Goal: Task Accomplishment & Management: Complete application form

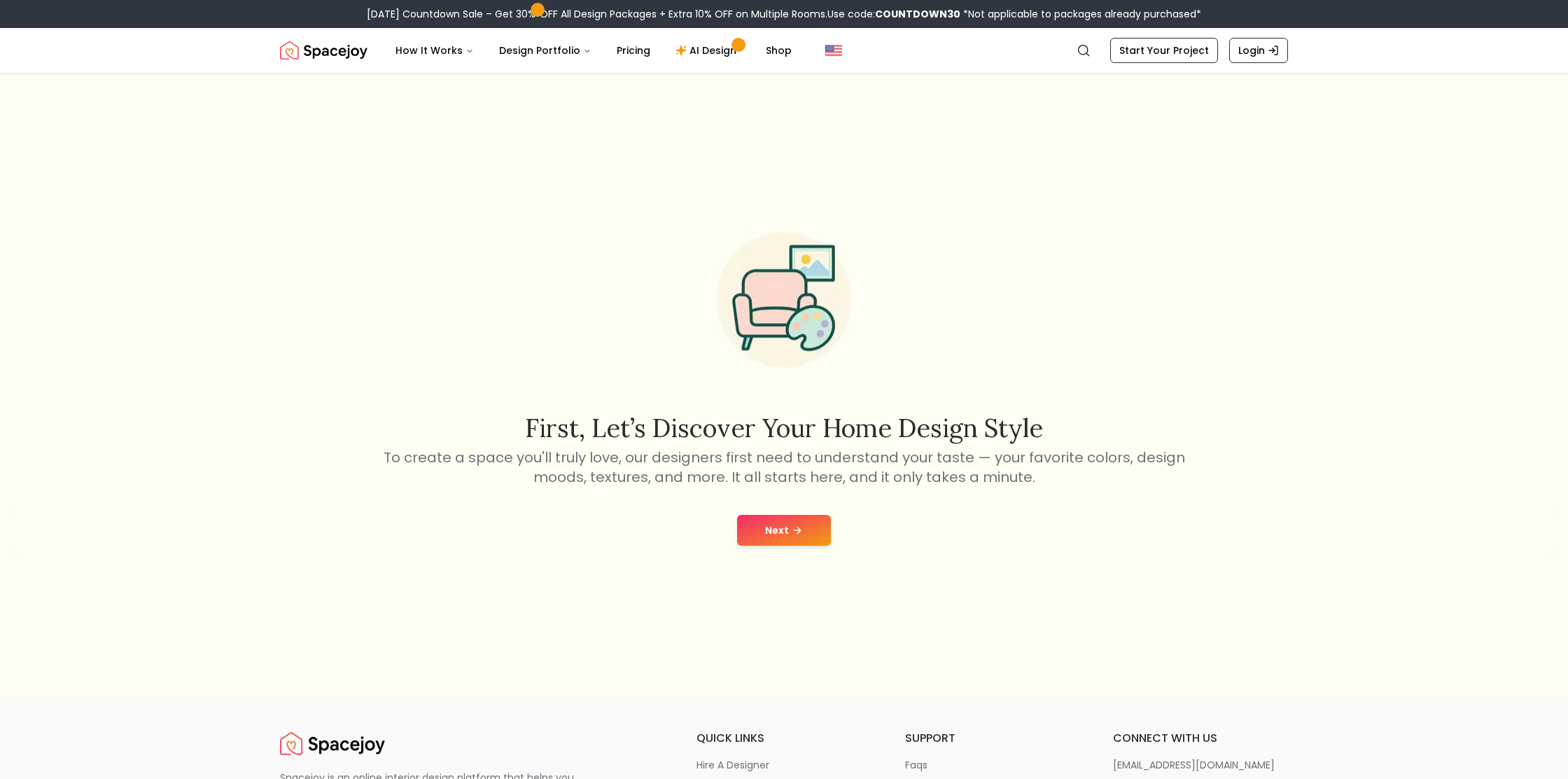
click at [780, 528] on button "Next" at bounding box center [783, 530] width 93 height 31
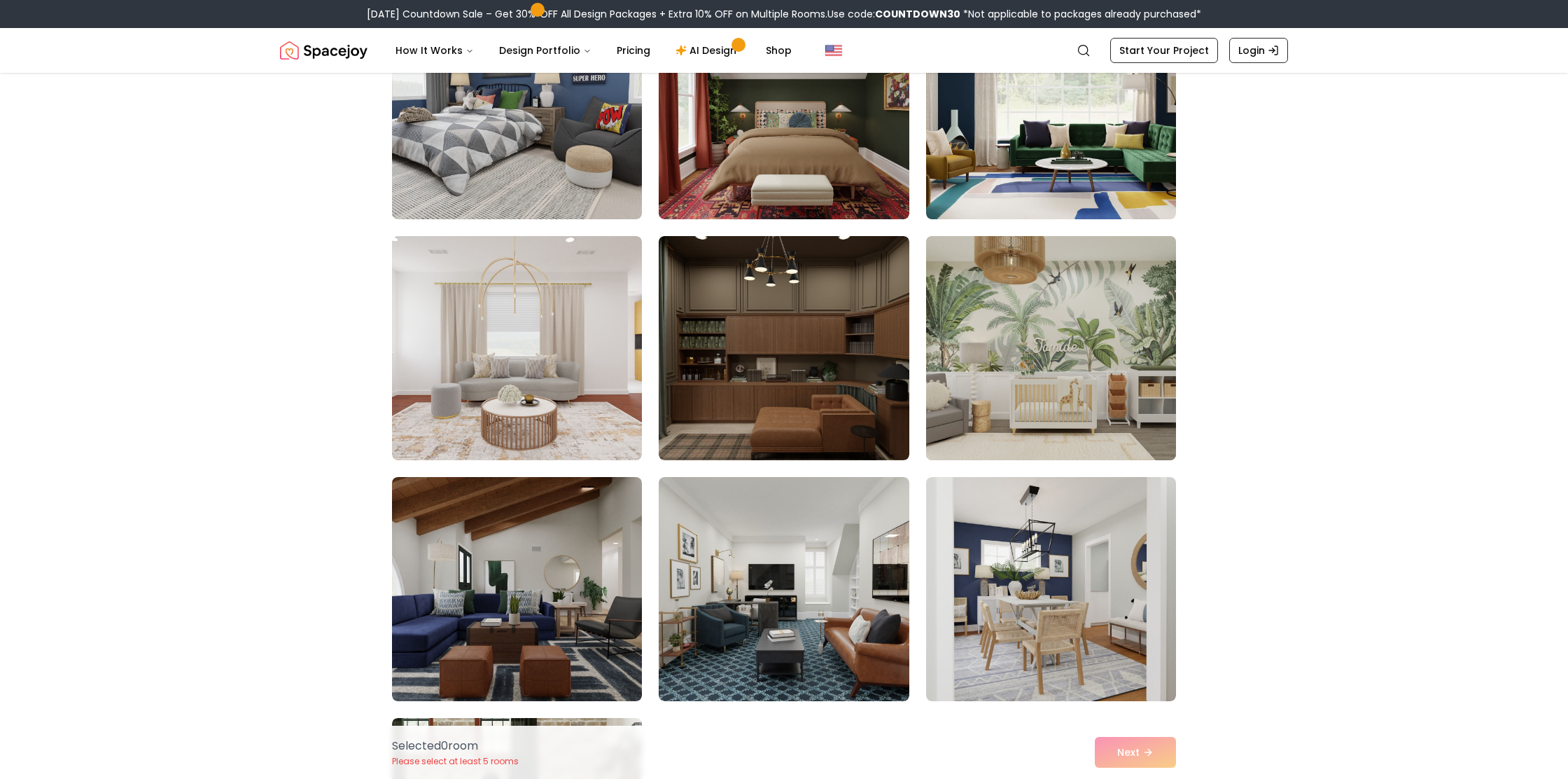
scroll to position [198, 0]
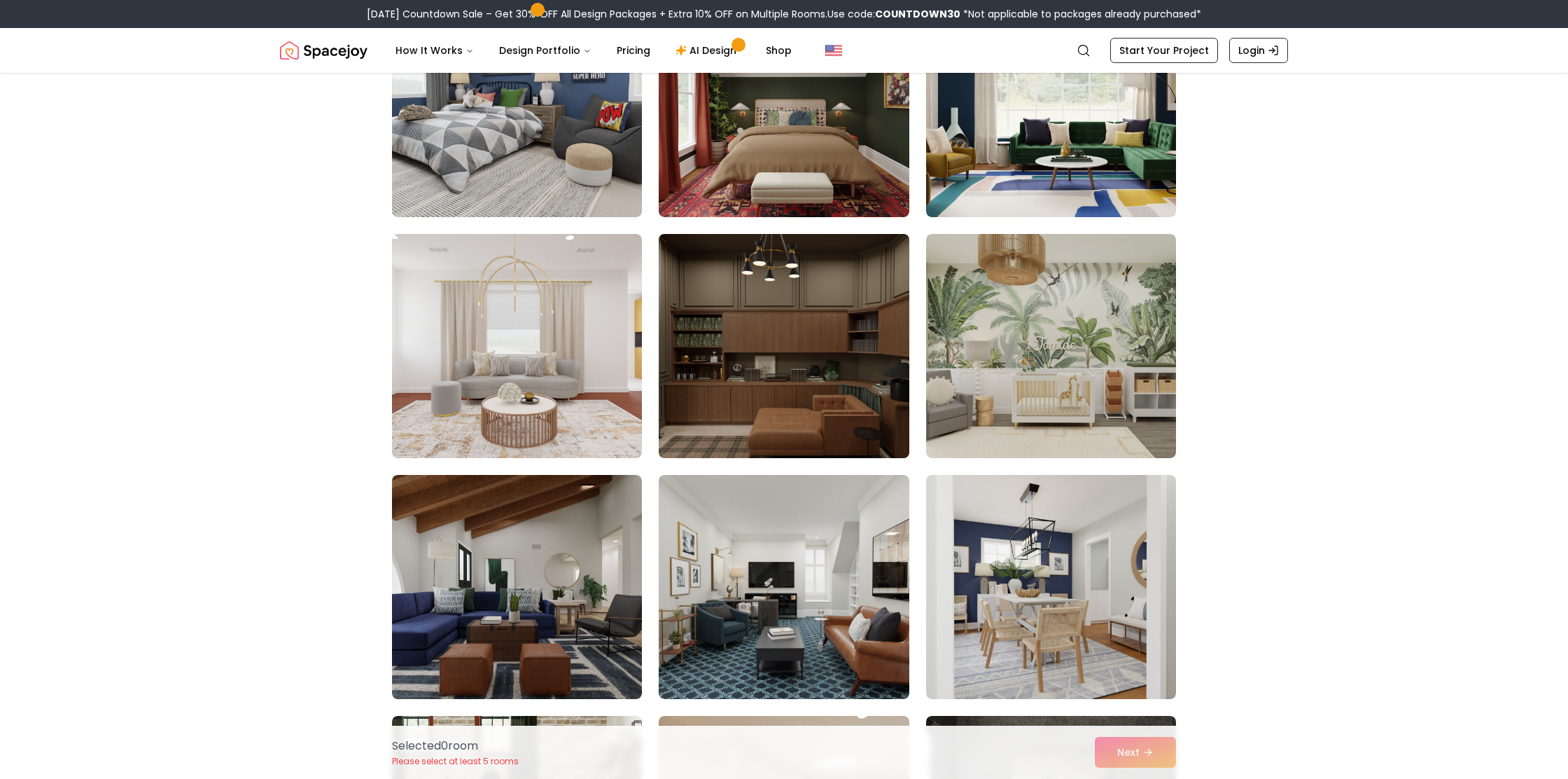
click at [837, 378] on img at bounding box center [783, 345] width 263 height 235
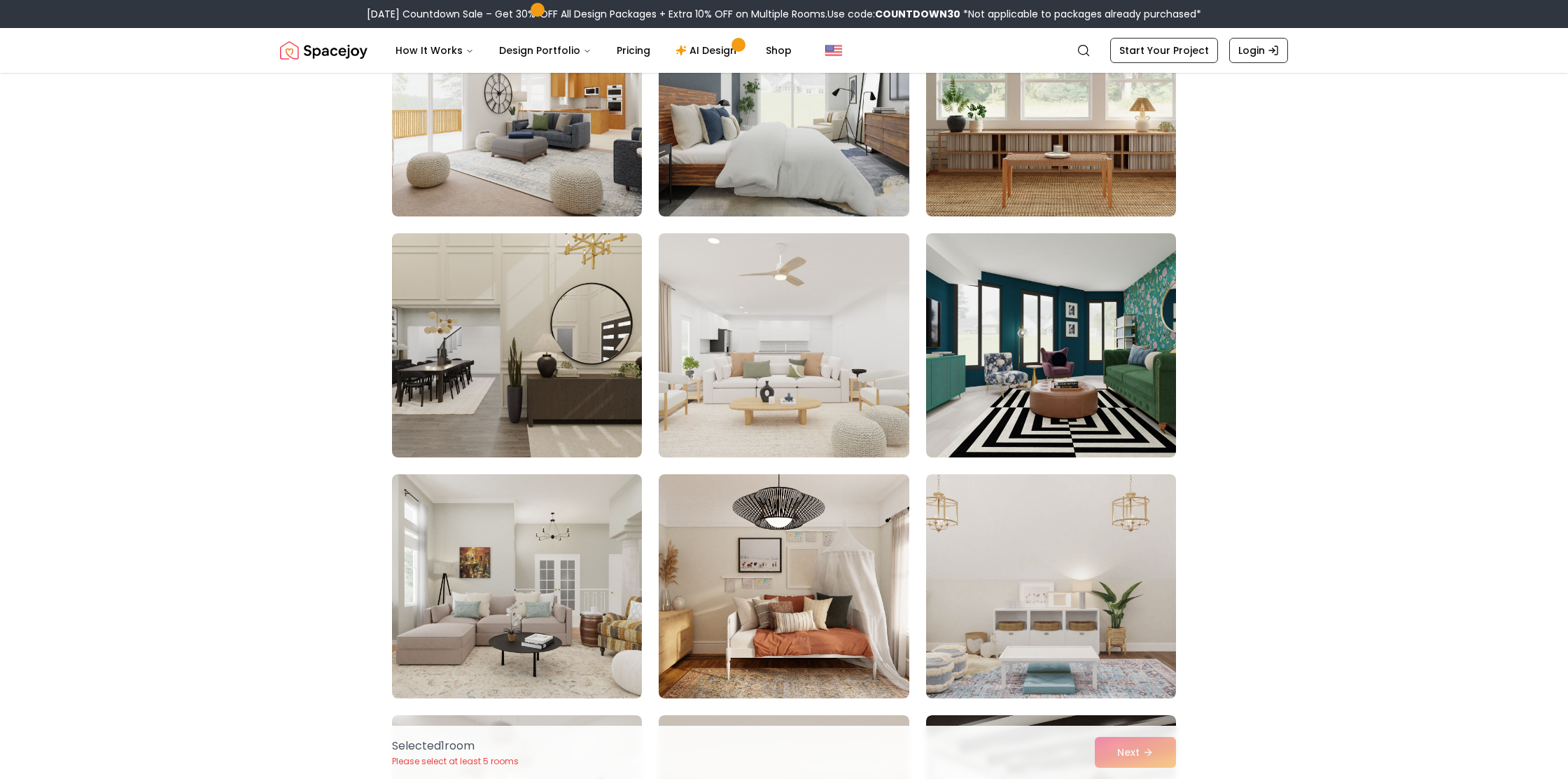
scroll to position [1646, 0]
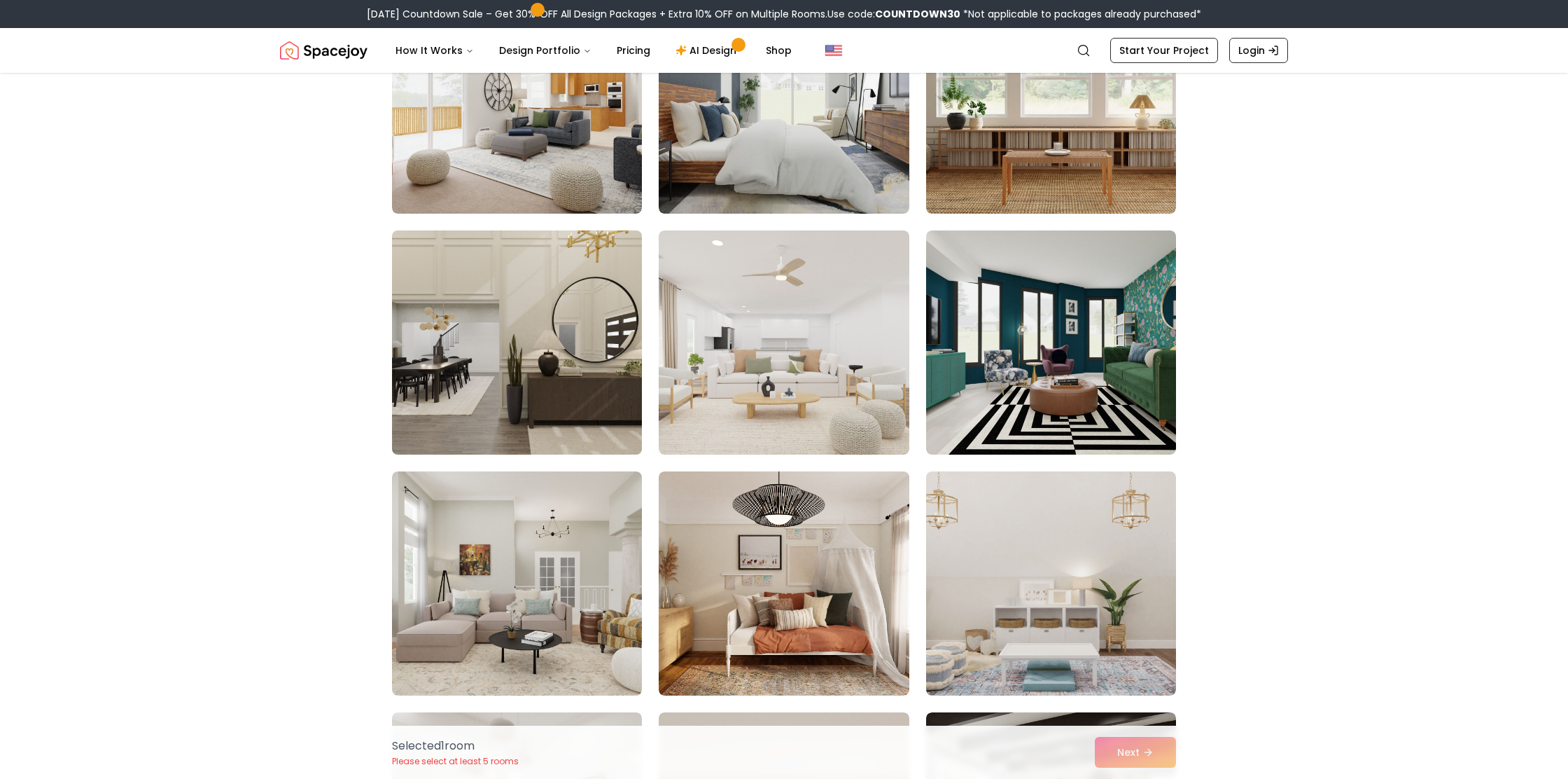
click at [604, 383] on img at bounding box center [516, 342] width 263 height 235
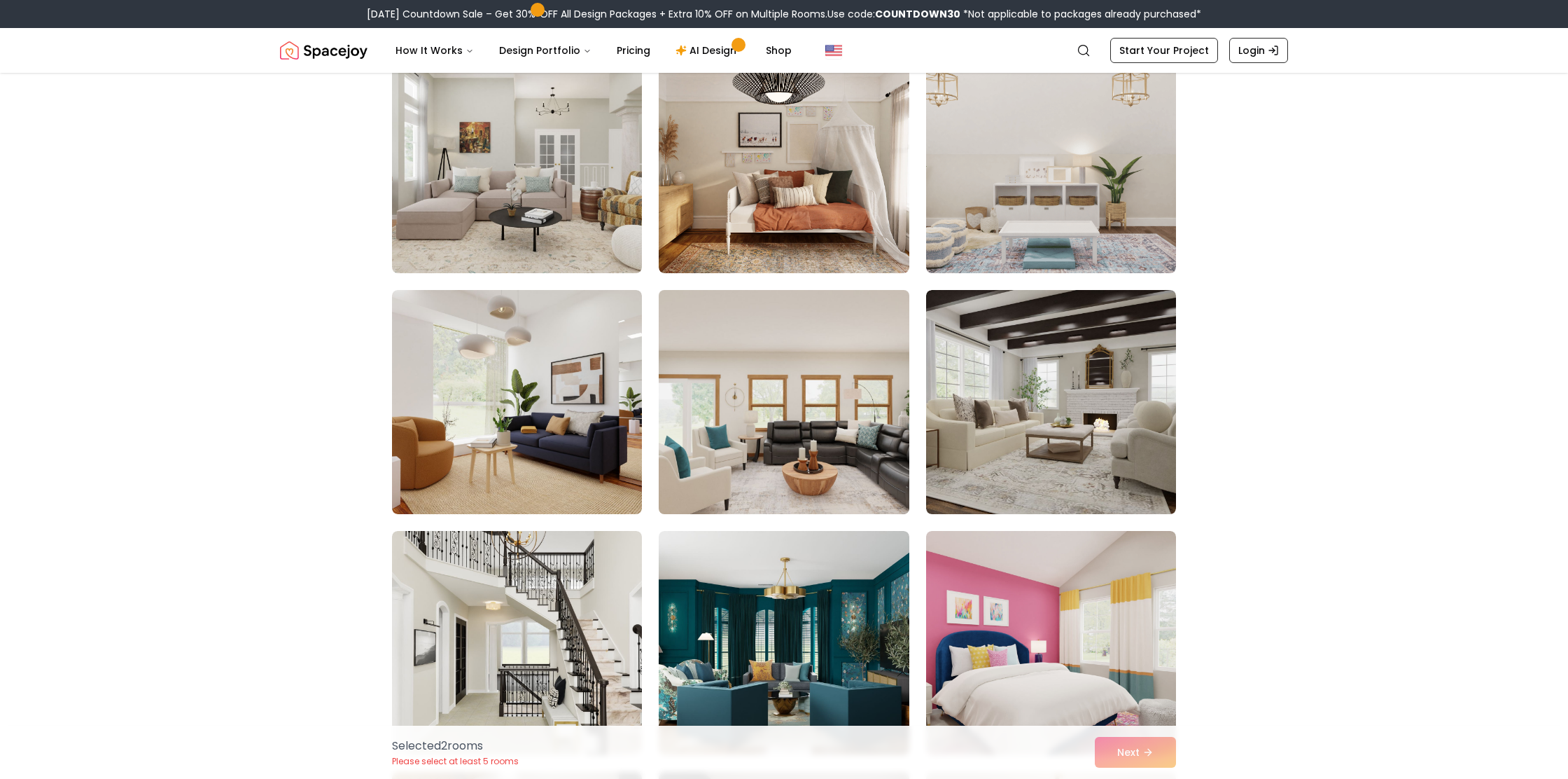
scroll to position [2069, 0]
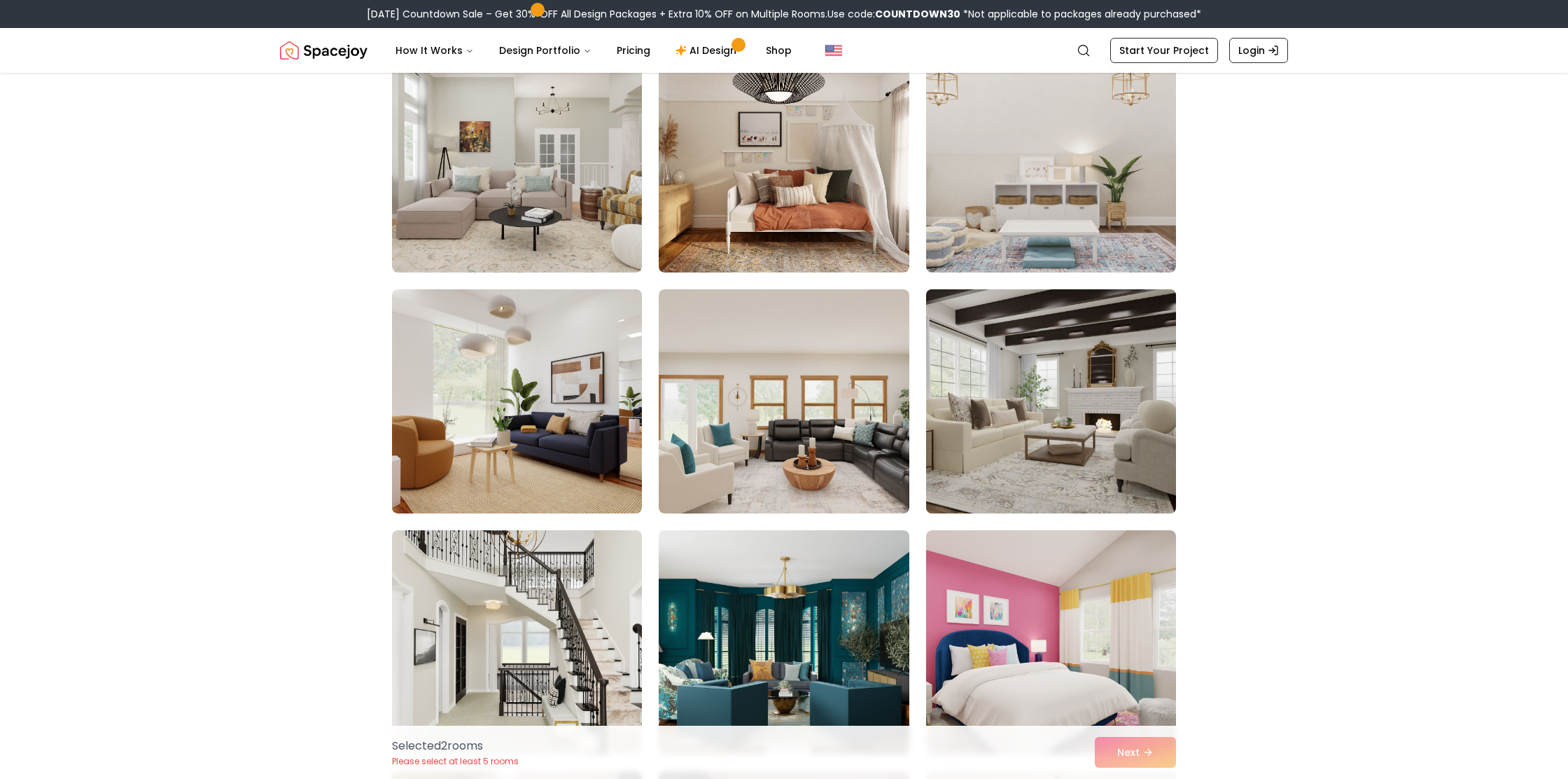
click at [978, 432] on img at bounding box center [1050, 402] width 263 height 235
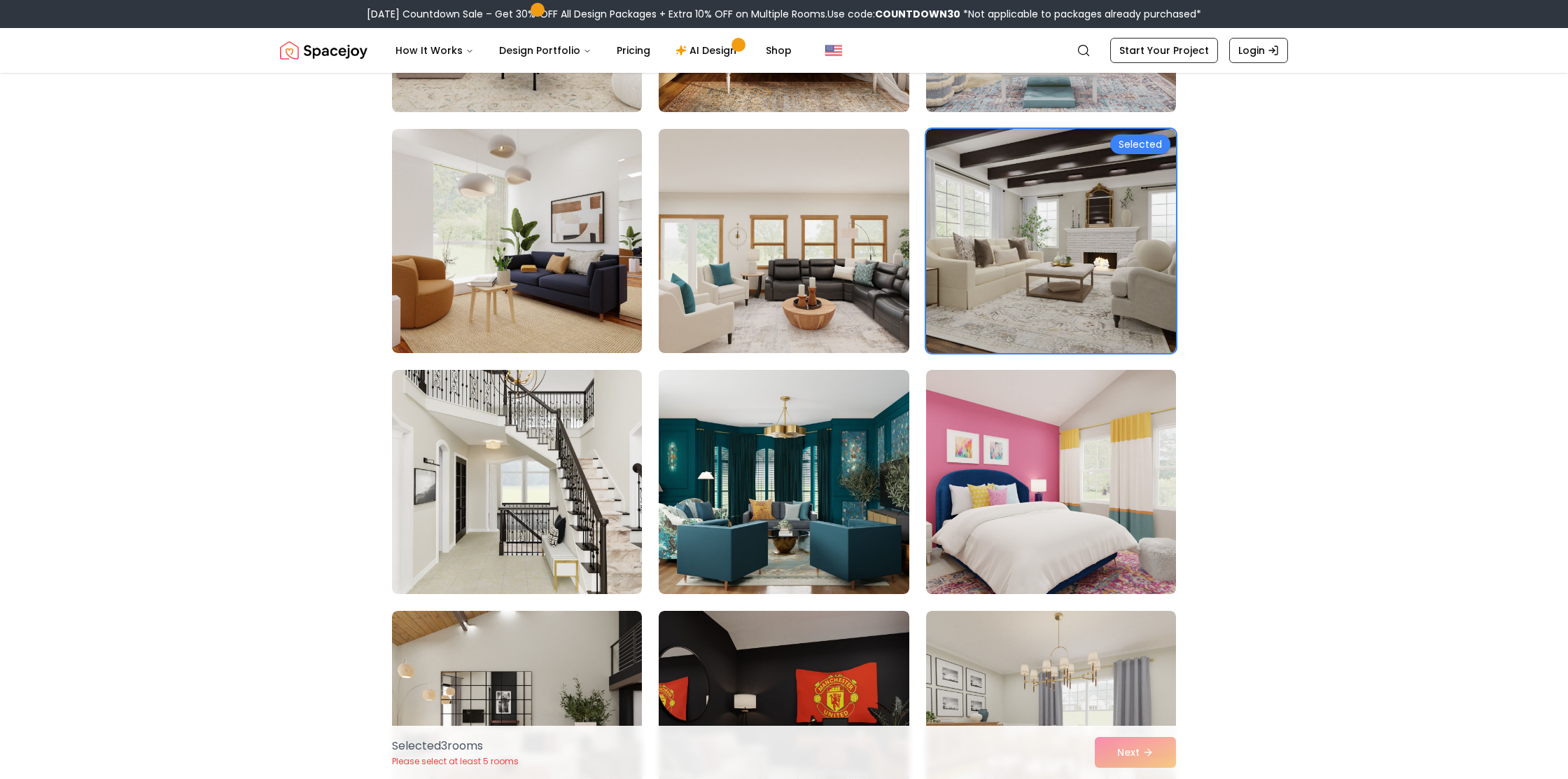
scroll to position [2234, 0]
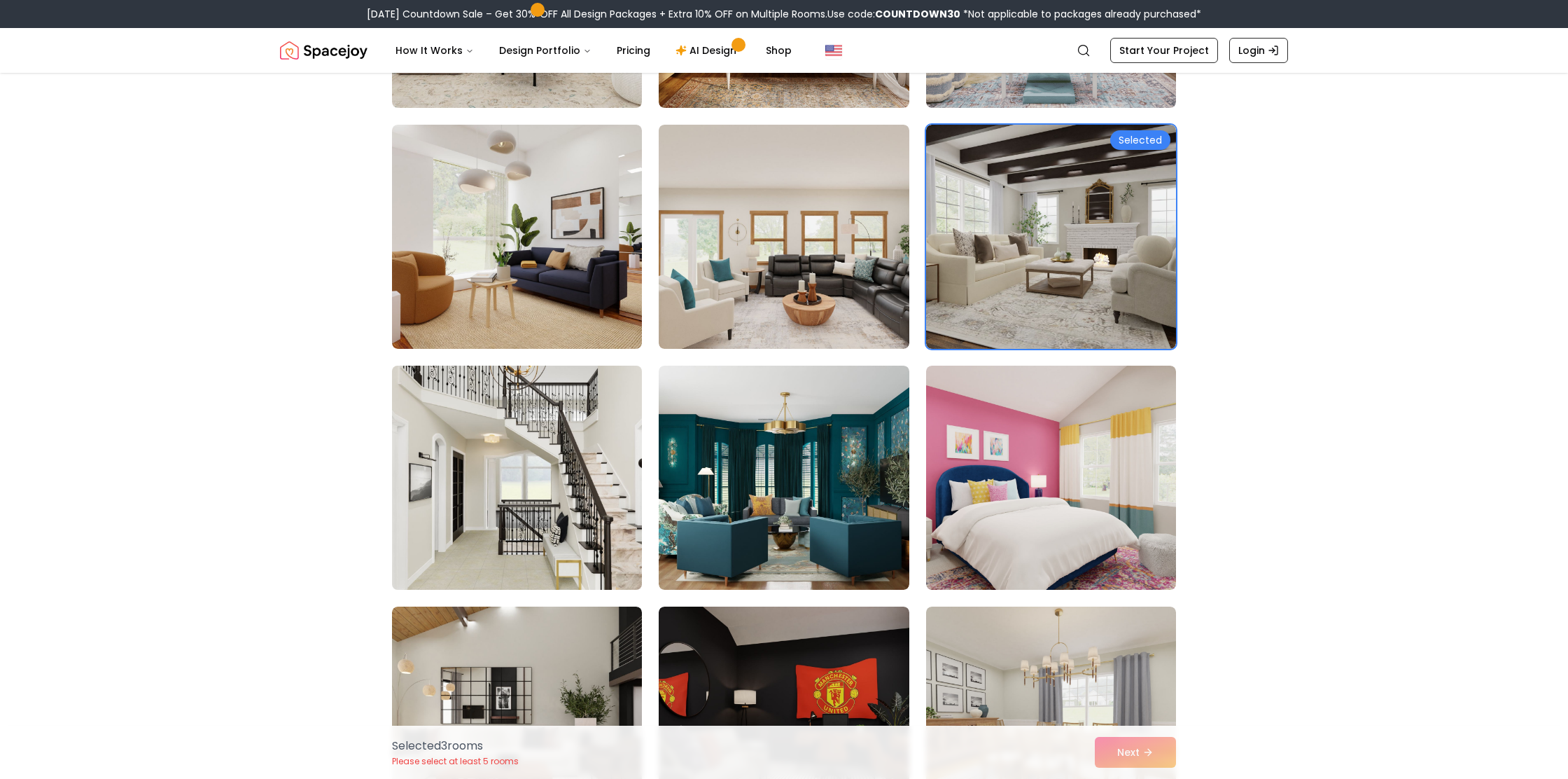
click at [621, 484] on img at bounding box center [516, 477] width 263 height 235
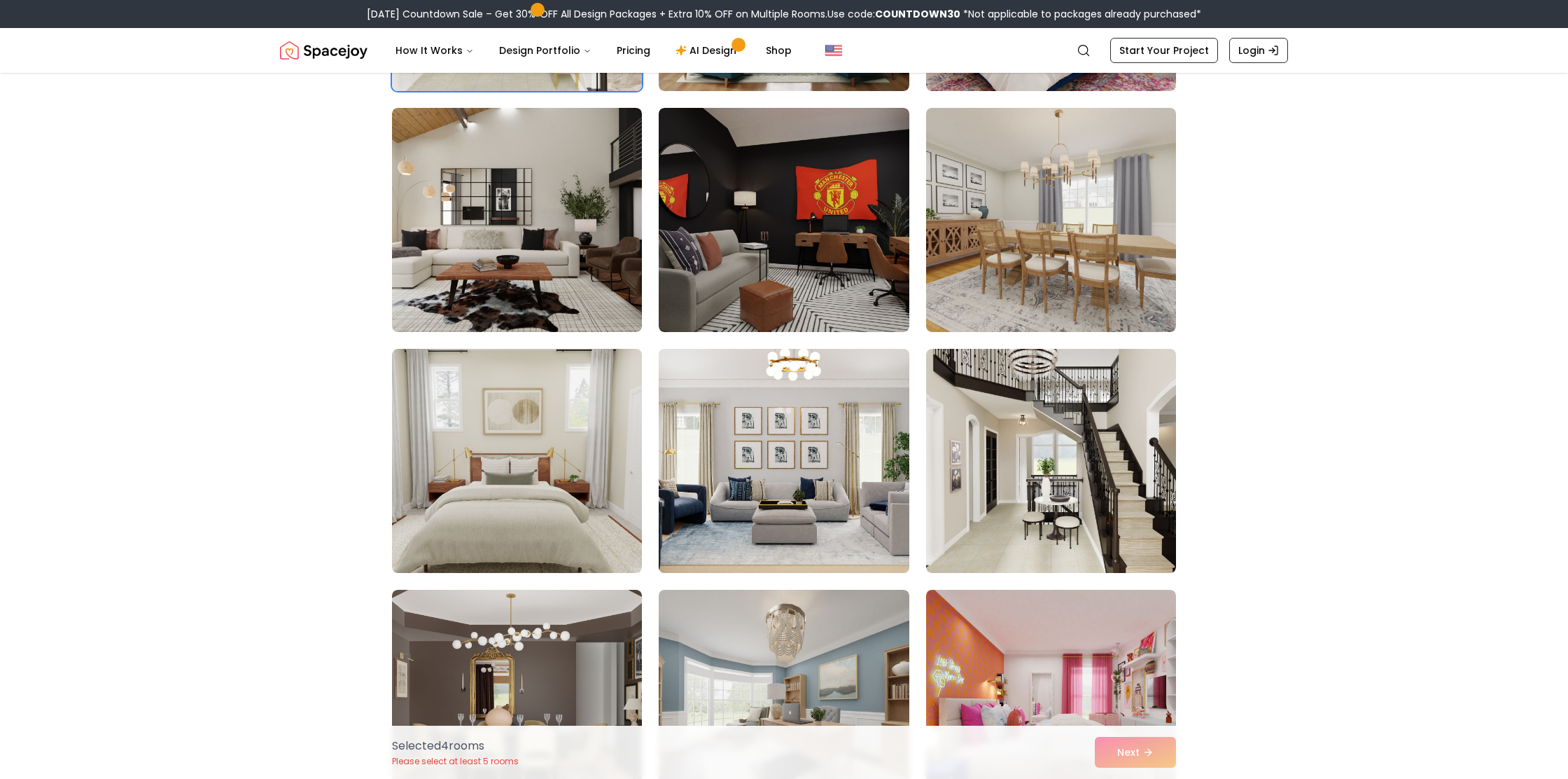
scroll to position [2739, 0]
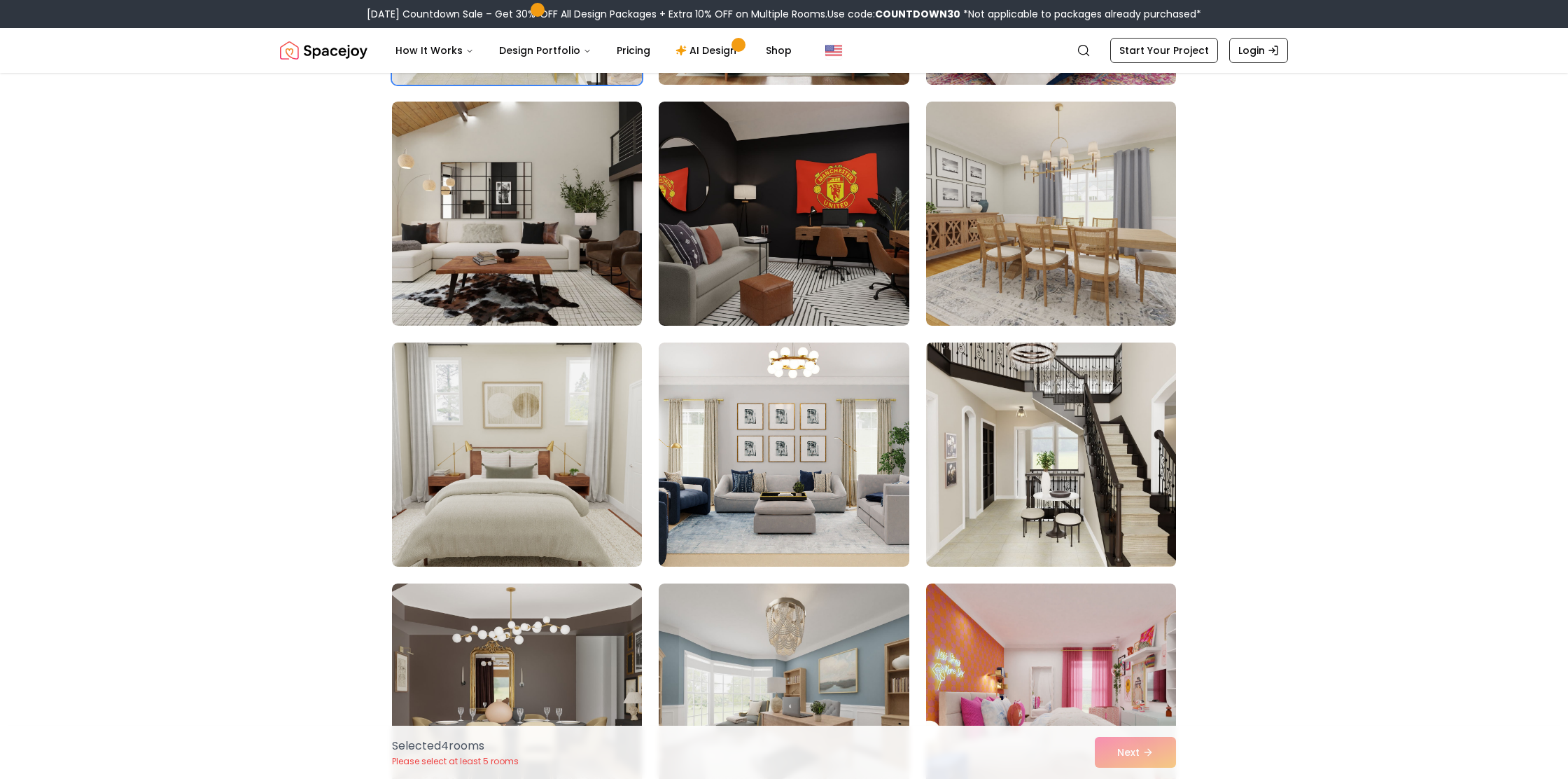
click at [1044, 487] on img at bounding box center [1050, 454] width 263 height 235
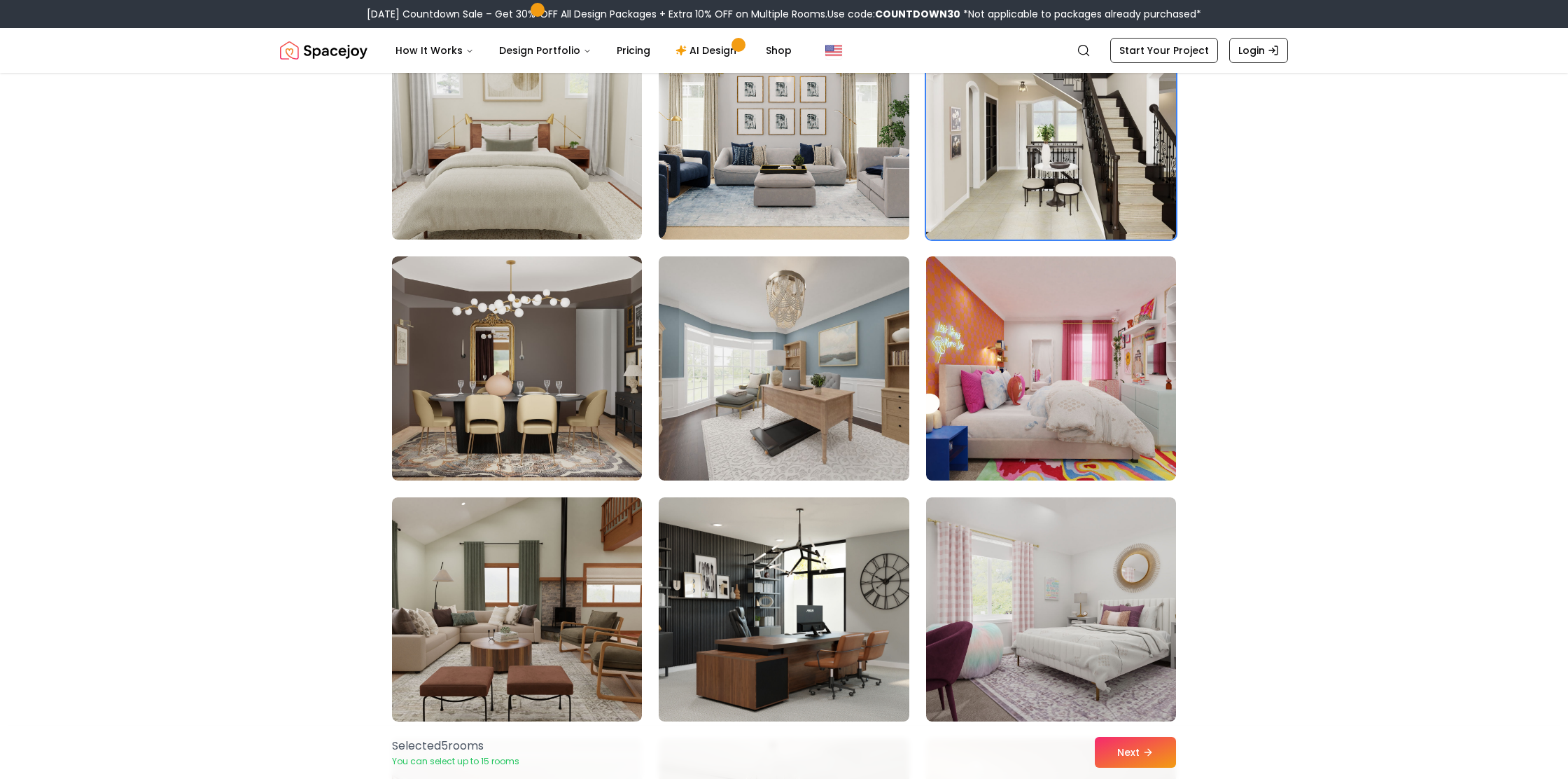
scroll to position [3070, 0]
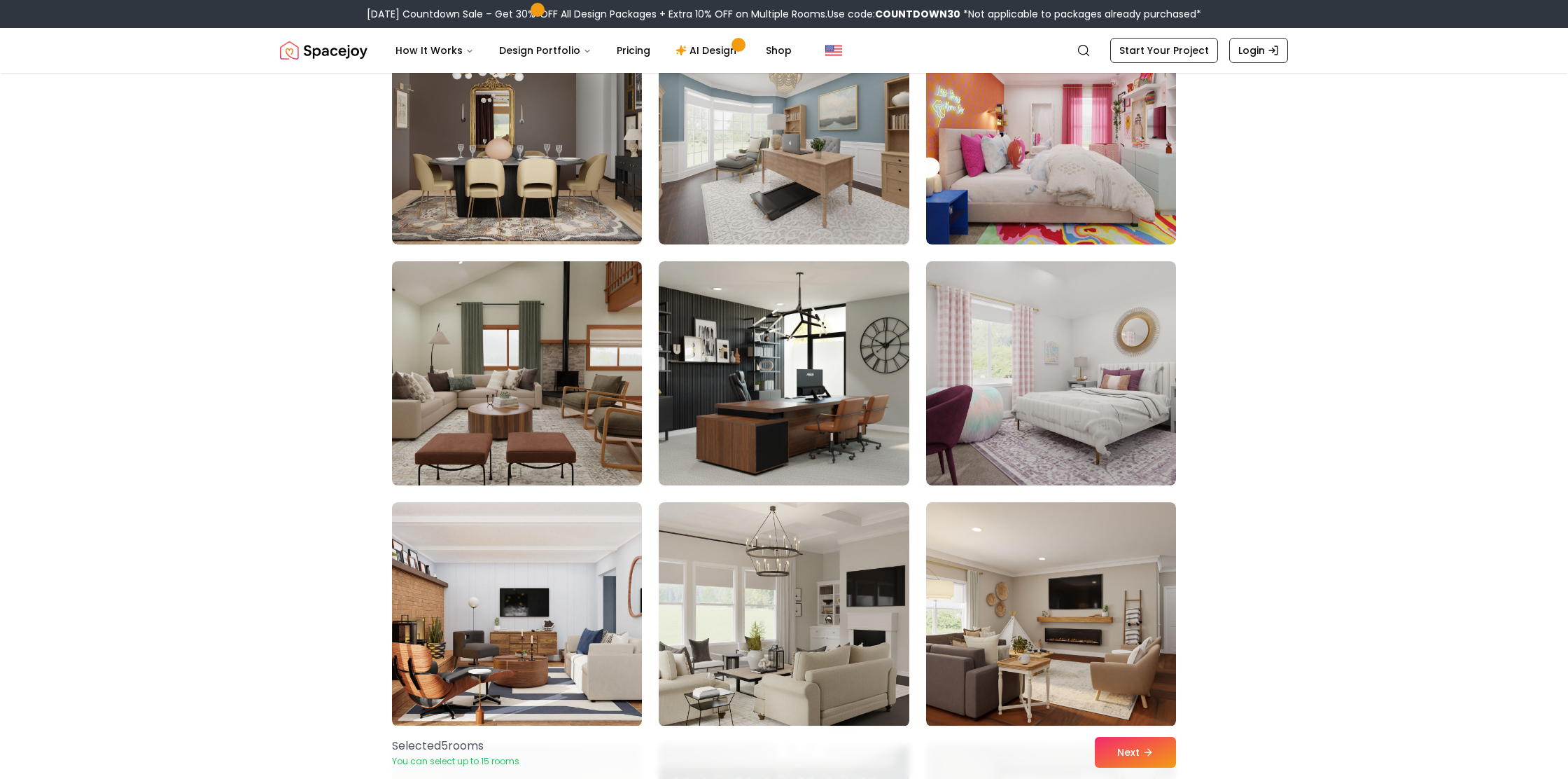
click at [621, 410] on img at bounding box center [516, 373] width 263 height 235
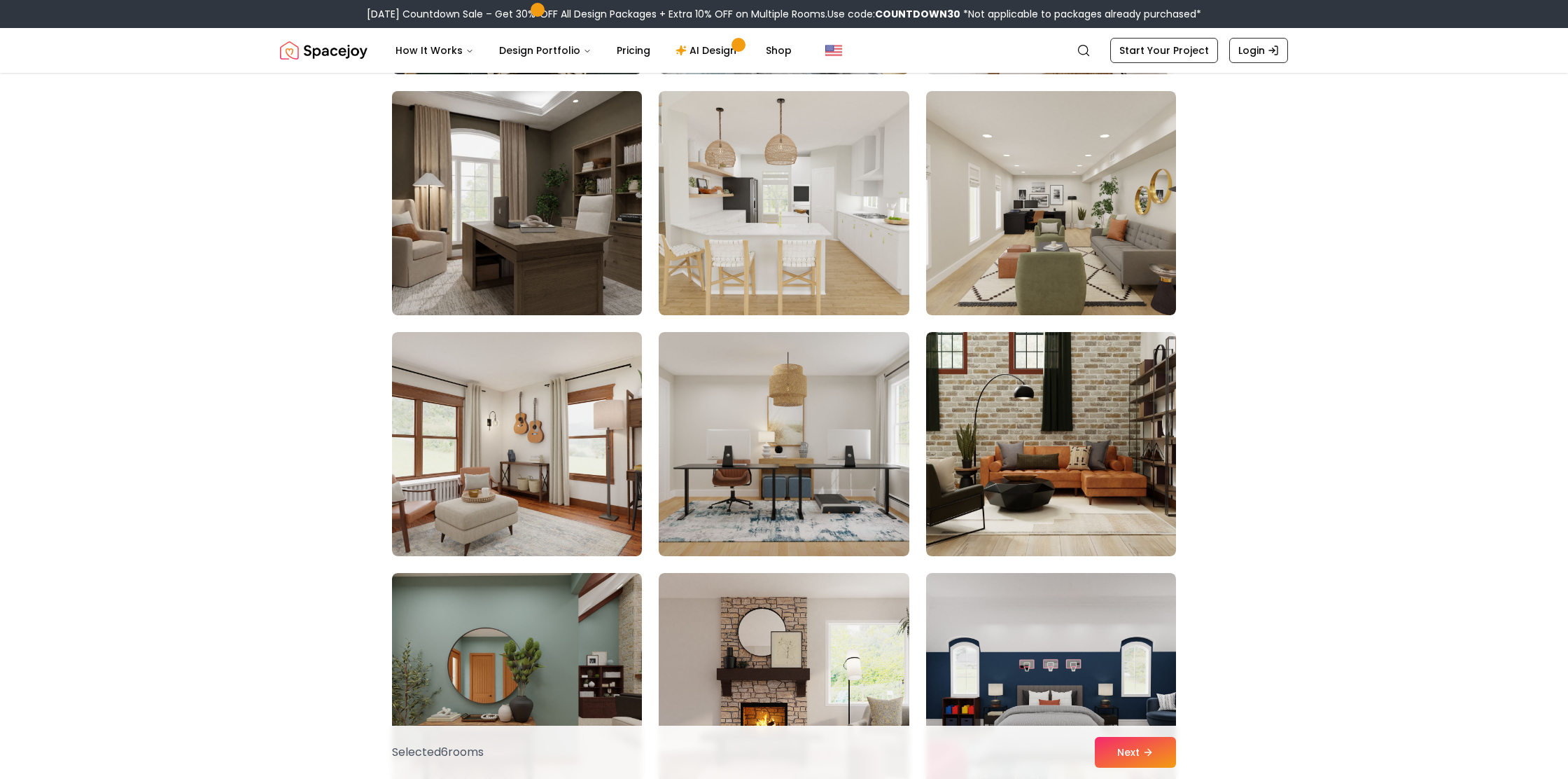
click at [543, 215] on img at bounding box center [516, 203] width 263 height 235
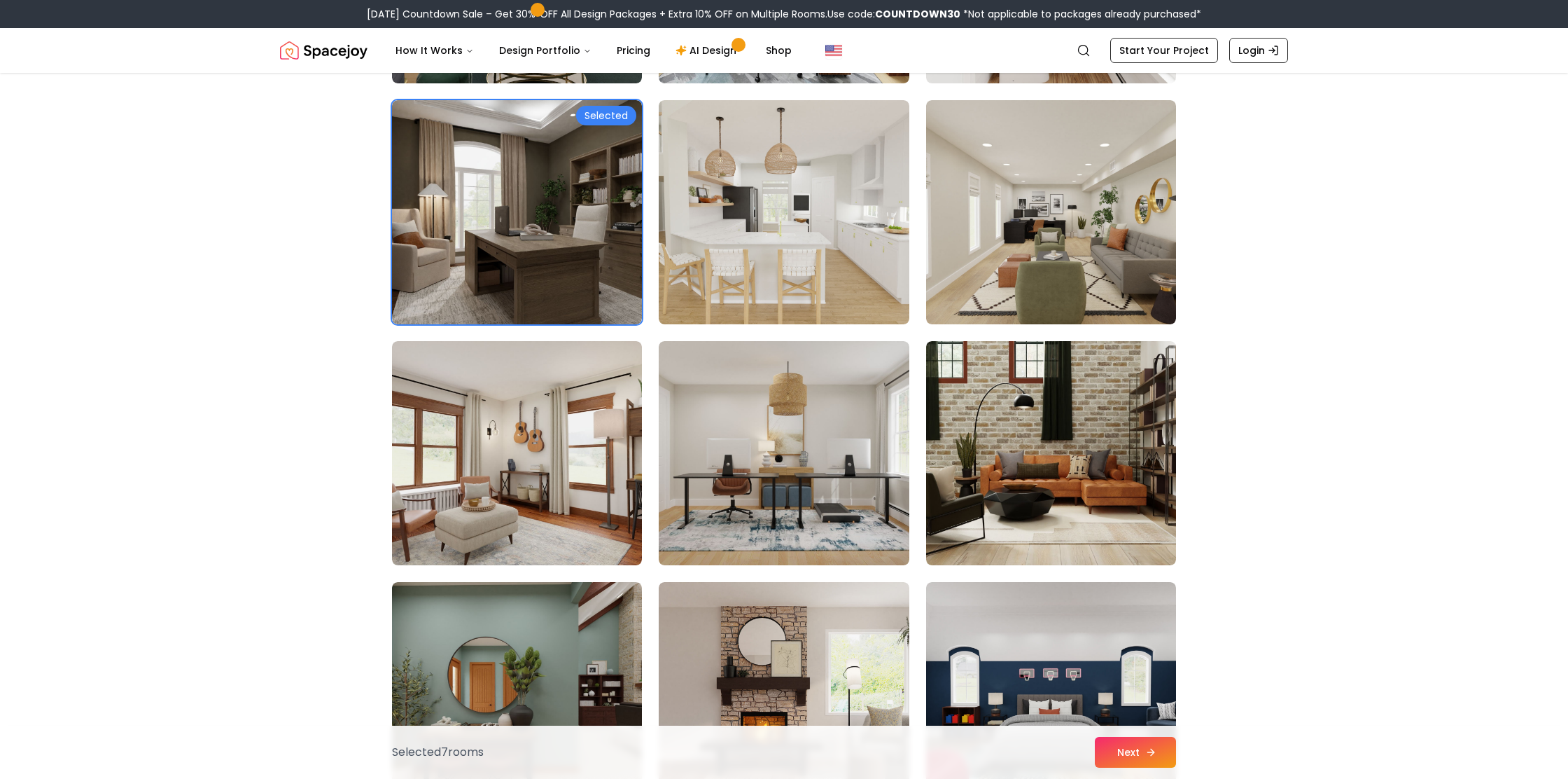
click at [1125, 756] on button "Next" at bounding box center [1135, 751] width 81 height 31
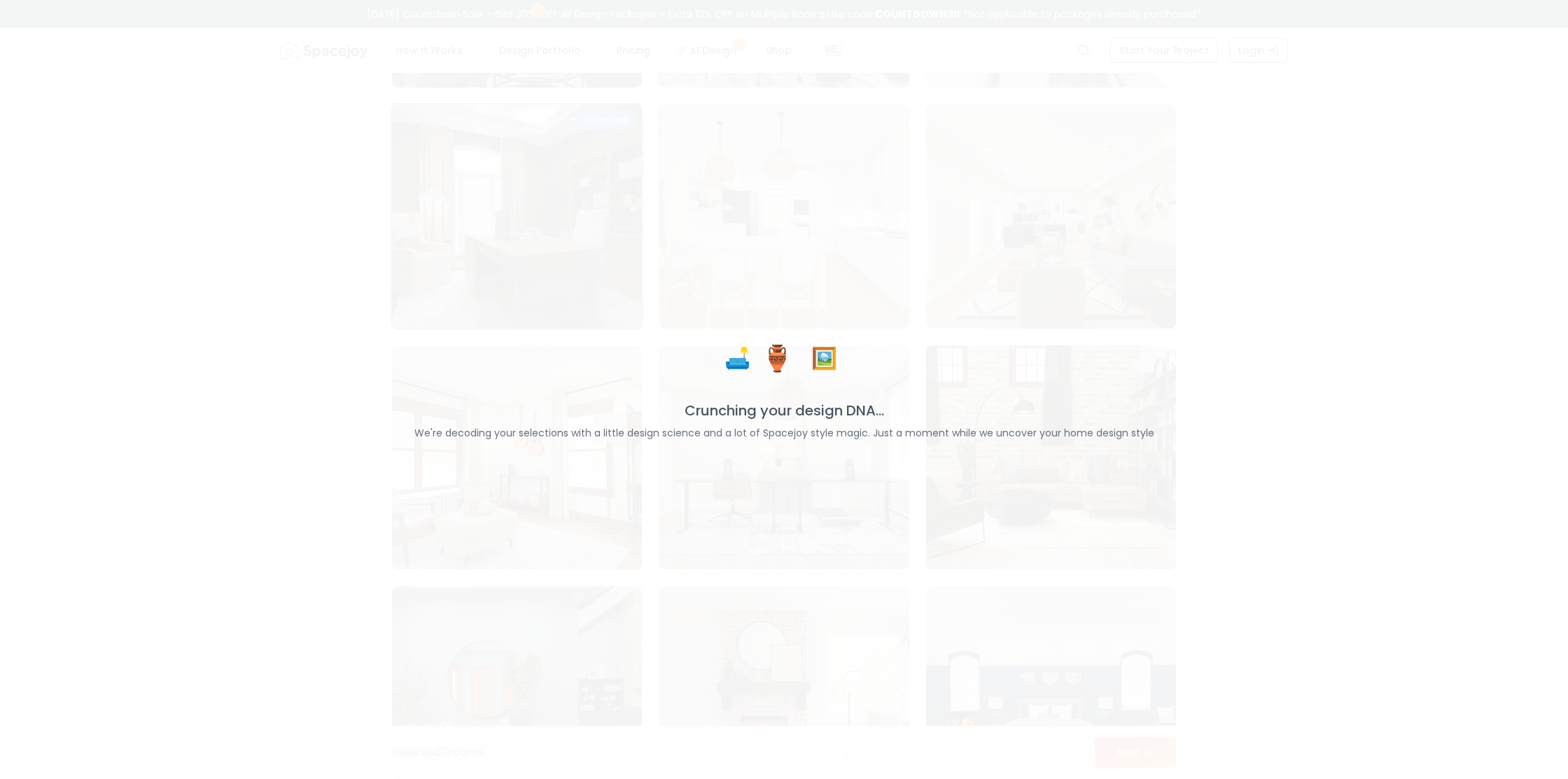
scroll to position [4421, 0]
